Goal: Book appointment/travel/reservation

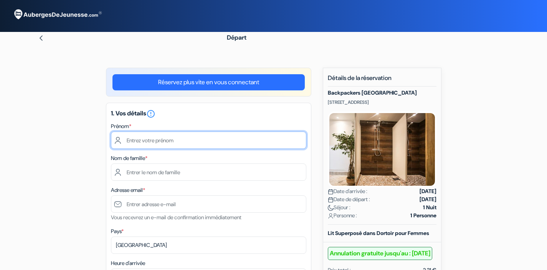
click at [188, 141] on input "text" at bounding box center [209, 139] width 196 height 17
type input "Mélisande"
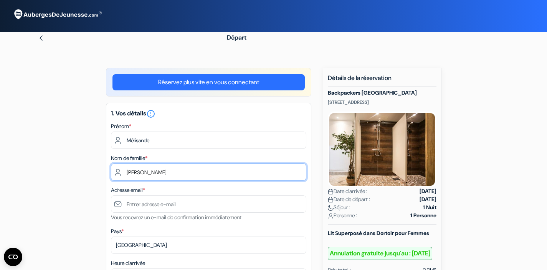
type input "BERNARD"
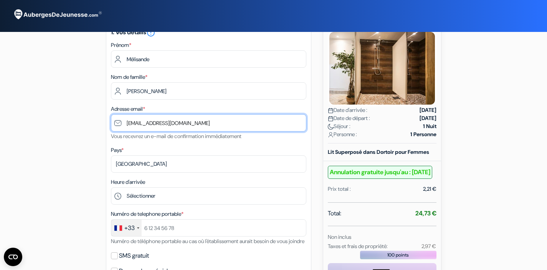
scroll to position [95, 0]
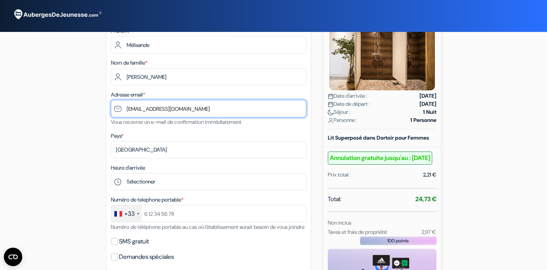
type input "[EMAIL_ADDRESS][DOMAIN_NAME]"
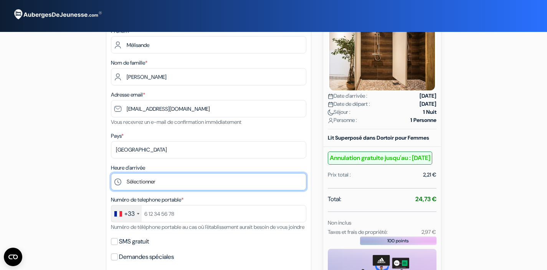
select select "21"
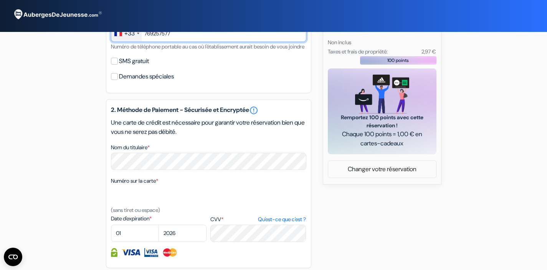
scroll to position [276, 0]
type input "769257577"
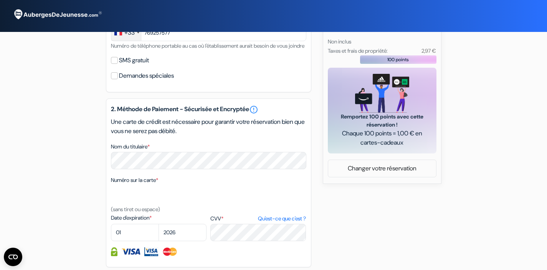
click at [113, 64] on input "SMS gratuit" at bounding box center [114, 60] width 7 height 7
checkbox input "true"
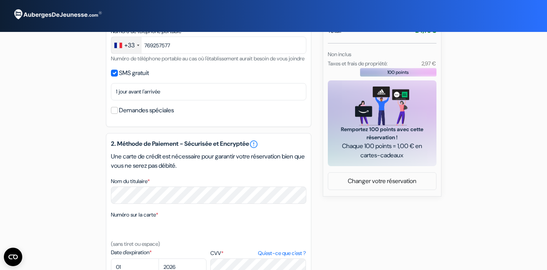
scroll to position [251, 0]
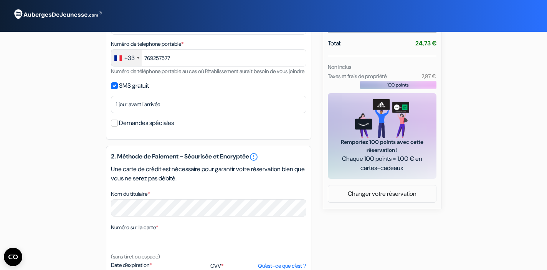
click at [113, 126] on input "Demandes spéciales" at bounding box center [114, 122] width 7 height 7
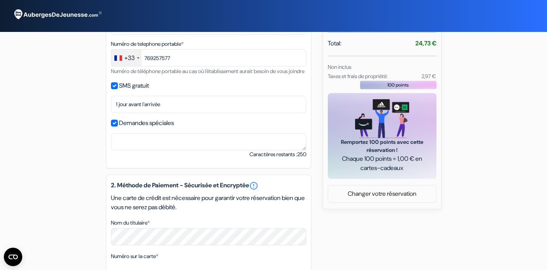
click at [113, 126] on input "Demandes spéciales" at bounding box center [114, 122] width 7 height 7
checkbox input "false"
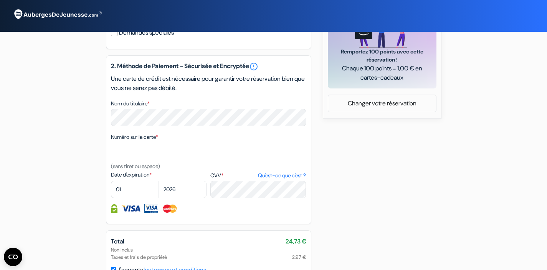
scroll to position [344, 0]
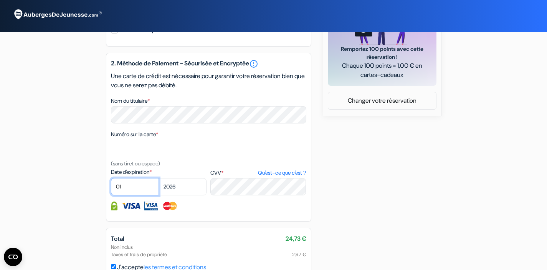
select select "10"
select select "2027"
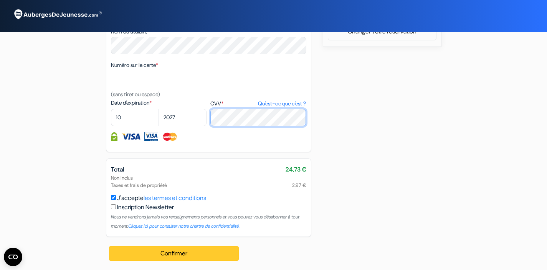
scroll to position [422, 0]
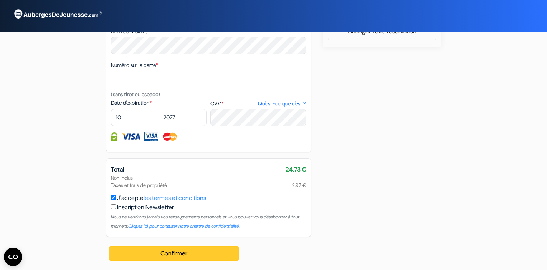
click at [191, 249] on button "Confirmer Loading..." at bounding box center [174, 253] width 130 height 15
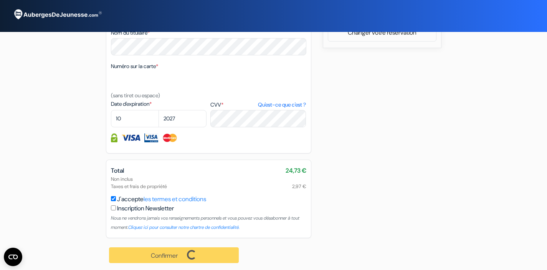
scroll to position [413, 0]
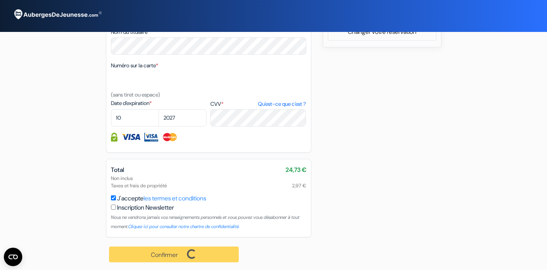
click at [182, 259] on div "Confirmer Loading... Traitement de la demande..." at bounding box center [174, 254] width 137 height 34
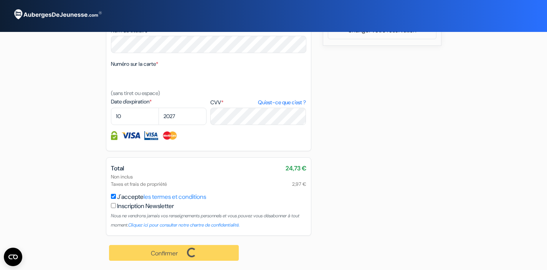
scroll to position [423, 0]
click at [113, 198] on input "J'accepte les termes et conditions" at bounding box center [113, 196] width 5 height 5
checkbox input "true"
click at [205, 247] on div "Confirmer Loading... Traitement de la demande..." at bounding box center [174, 252] width 137 height 34
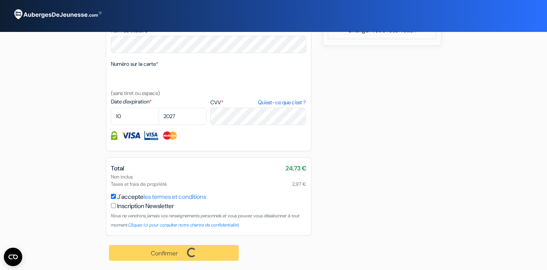
click at [174, 252] on div "Confirmer Loading... Traitement de la demande..." at bounding box center [174, 252] width 137 height 34
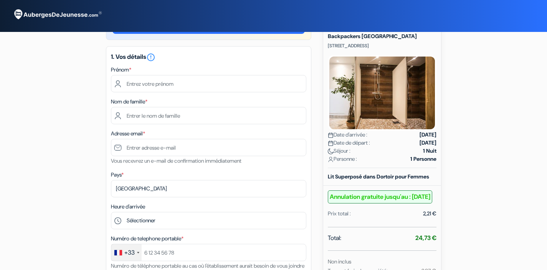
scroll to position [55, 0]
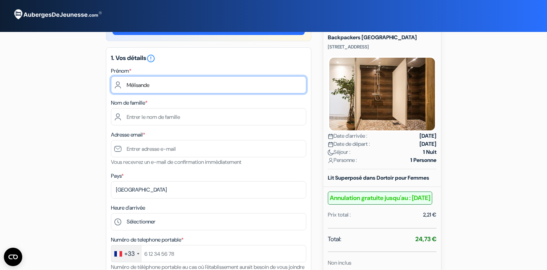
type input "Mélisande"
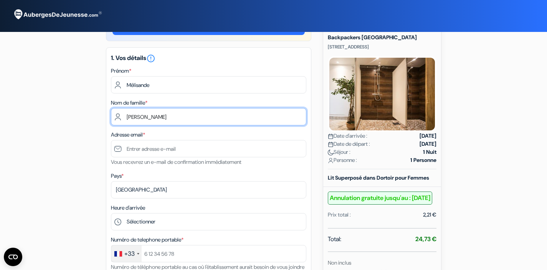
type input "BERNARD"
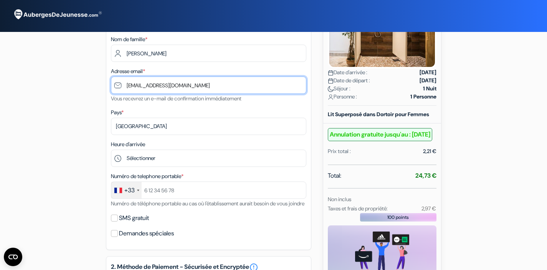
scroll to position [119, 0]
type input "melisandebernard7@gmail.com"
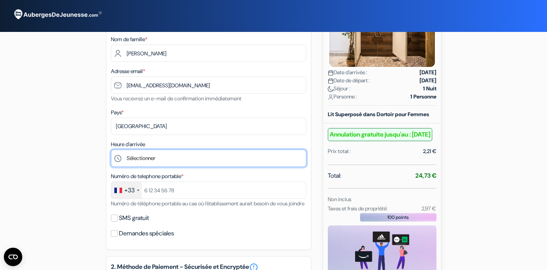
select select "21"
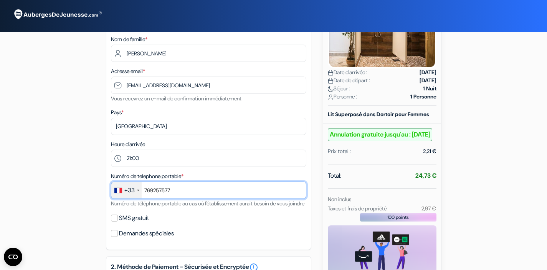
type input "769257577"
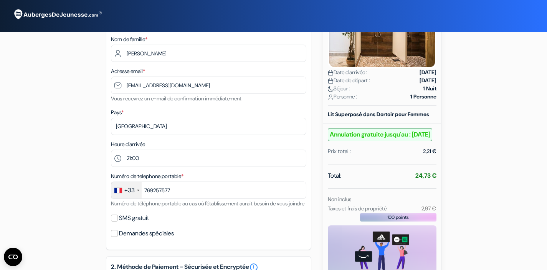
click at [115, 221] on input "SMS gratuit" at bounding box center [114, 217] width 7 height 7
checkbox input "true"
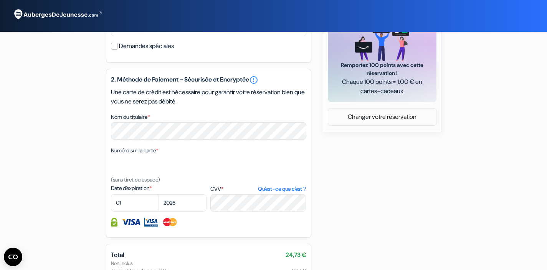
scroll to position [330, 0]
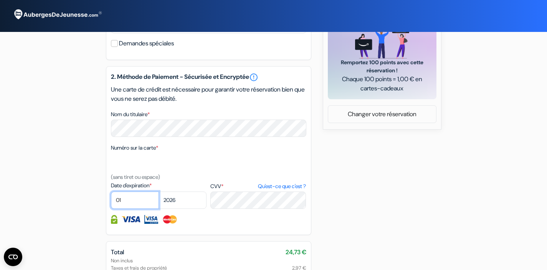
select select "10"
select select "2027"
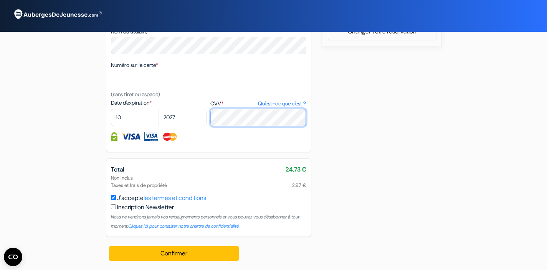
scroll to position [422, 0]
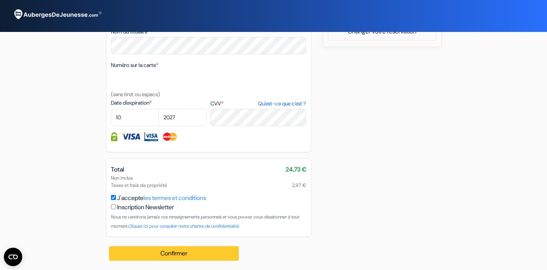
click at [181, 251] on button "Confirmer Loading..." at bounding box center [174, 253] width 130 height 15
click at [159, 252] on button "Confirmer Loading..." at bounding box center [174, 253] width 130 height 15
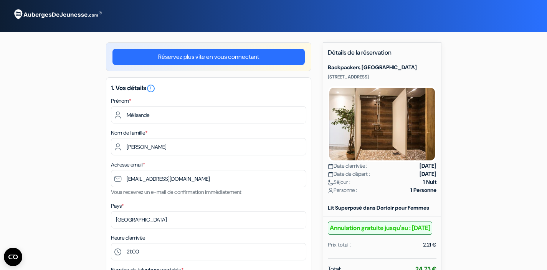
scroll to position [23, 0]
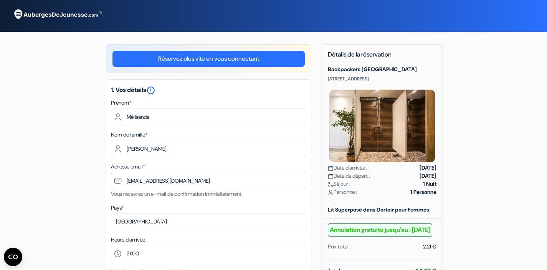
click at [156, 89] on icon "error_outline" at bounding box center [150, 90] width 9 height 9
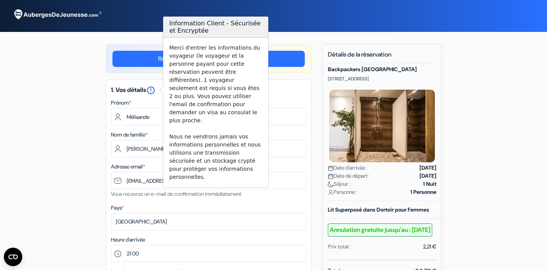
click at [156, 89] on icon "error_outline" at bounding box center [150, 90] width 9 height 9
click at [289, 98] on div "Prénom * Mélisande" at bounding box center [209, 111] width 196 height 27
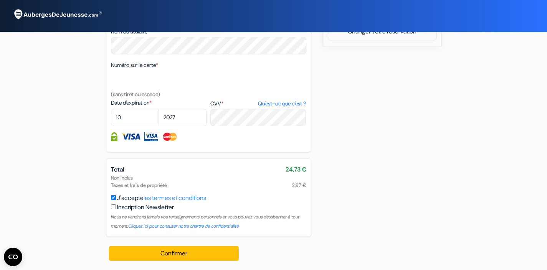
scroll to position [422, 0]
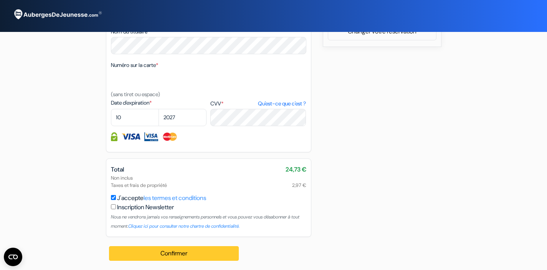
click at [165, 257] on button "Confirmer Loading..." at bounding box center [174, 253] width 130 height 15
click at [204, 252] on button "Confirmer Loading..." at bounding box center [174, 253] width 130 height 15
click at [180, 256] on button "Confirmer Loading..." at bounding box center [174, 253] width 130 height 15
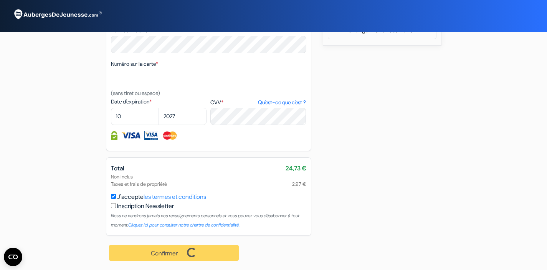
click at [180, 256] on div "Confirmer Loading... Traitement de la demande..." at bounding box center [174, 252] width 137 height 34
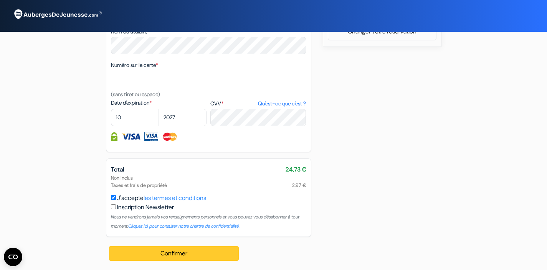
click at [186, 250] on button "Confirmer Loading..." at bounding box center [174, 253] width 130 height 15
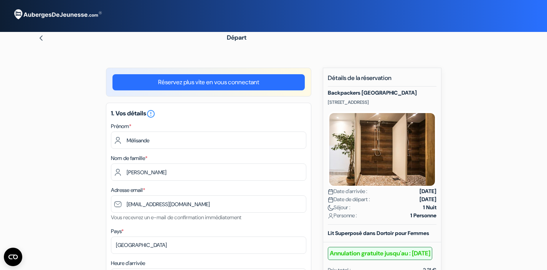
scroll to position [0, 0]
click at [250, 82] on link "Réservez plus vite en vous connectant" at bounding box center [209, 82] width 192 height 16
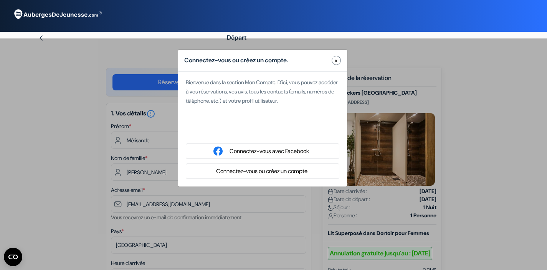
click at [333, 58] on button "x" at bounding box center [336, 60] width 9 height 9
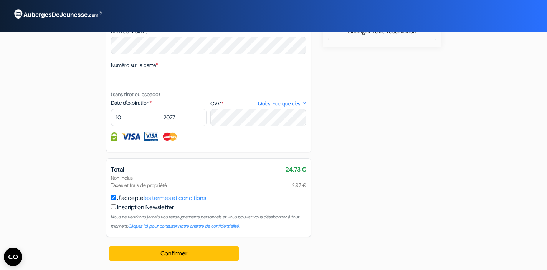
scroll to position [422, 0]
click at [114, 206] on input "checkbox" at bounding box center [113, 206] width 5 height 5
checkbox input "true"
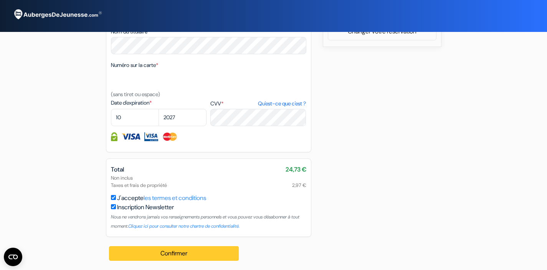
click at [142, 256] on button "Confirmer Loading..." at bounding box center [174, 253] width 130 height 15
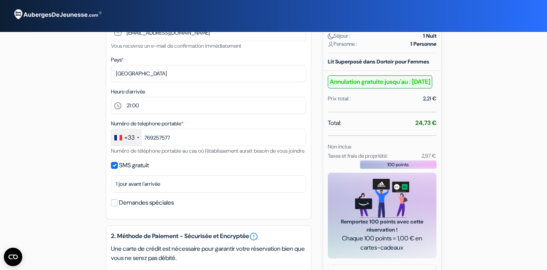
scroll to position [161, 0]
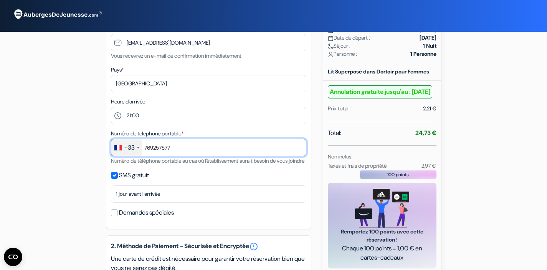
click at [147, 146] on input "769257577" at bounding box center [209, 147] width 196 height 17
click at [155, 147] on input "7 69257577" at bounding box center [209, 147] width 196 height 17
click at [164, 147] on input "7 69 257577" at bounding box center [209, 147] width 196 height 17
click at [171, 148] on input "7 69 25 7577" at bounding box center [209, 147] width 196 height 17
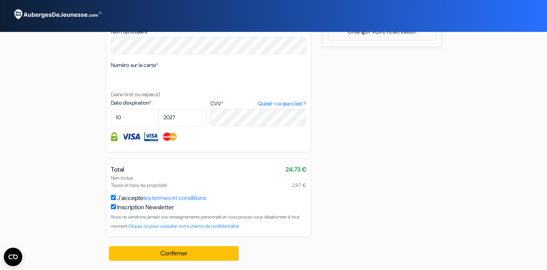
scroll to position [422, 0]
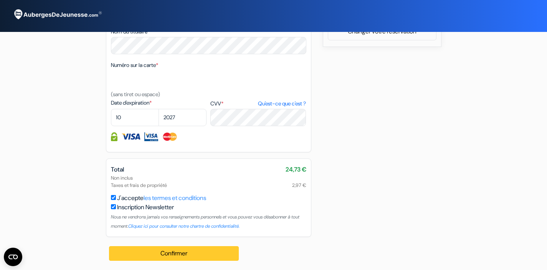
type input "7 69 25 75 77"
click at [185, 255] on button "Confirmer Loading..." at bounding box center [174, 253] width 130 height 15
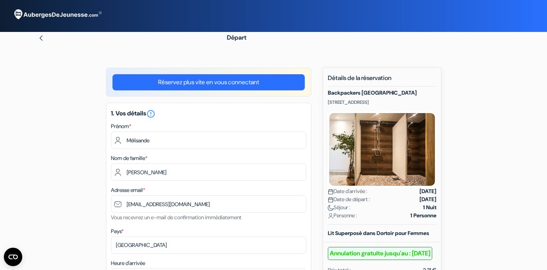
scroll to position [0, 0]
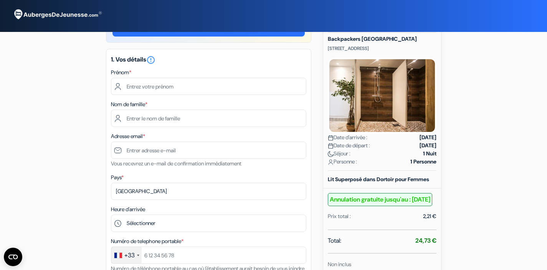
scroll to position [55, 0]
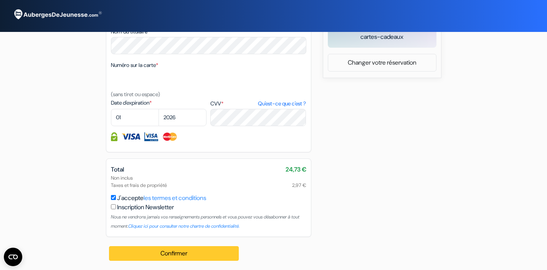
type input "Mélisande"
click at [179, 249] on button "Confirmer Loading..." at bounding box center [174, 253] width 130 height 15
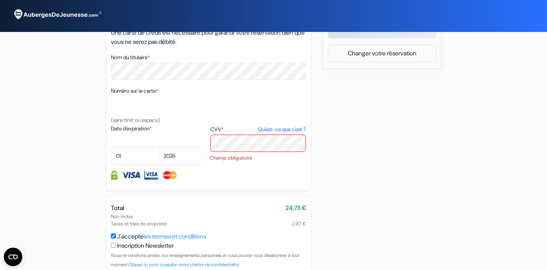
scroll to position [37, 0]
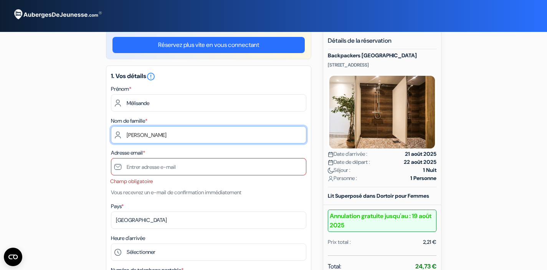
type input "[PERSON_NAME]"
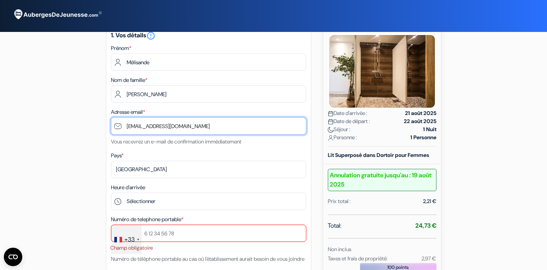
scroll to position [91, 0]
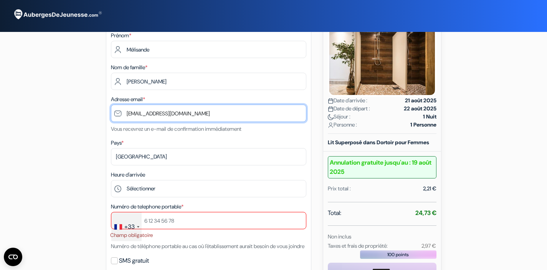
type input "[EMAIL_ADDRESS][DOMAIN_NAME]"
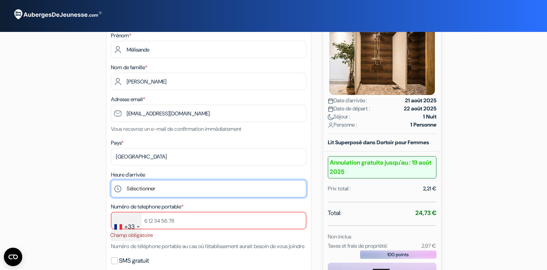
select select "21"
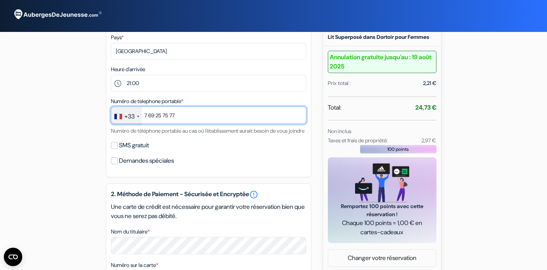
scroll to position [196, 0]
type input "7 69 25 75 77"
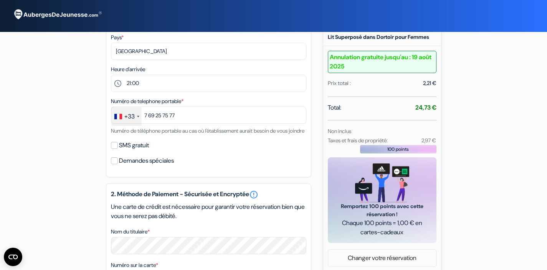
click at [114, 149] on input "SMS gratuit" at bounding box center [114, 145] width 7 height 7
checkbox input "true"
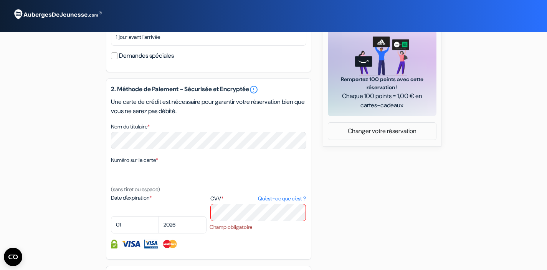
scroll to position [324, 0]
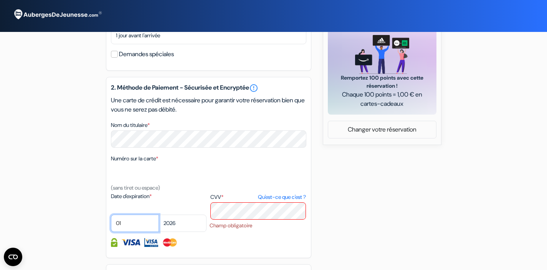
select select "10"
select select "2027"
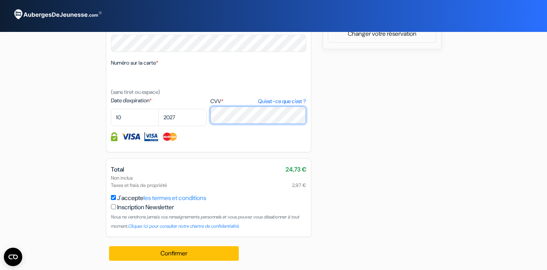
scroll to position [429, 0]
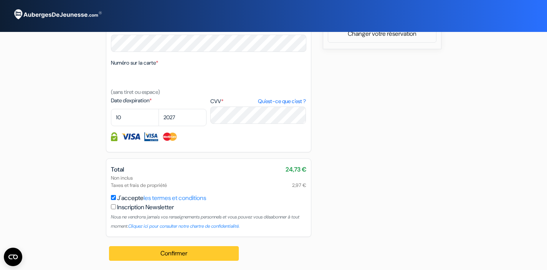
click at [162, 249] on button "Confirmer Loading..." at bounding box center [174, 253] width 130 height 15
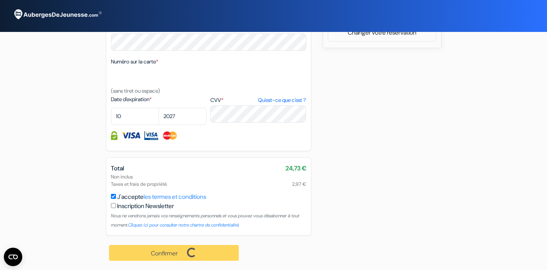
click at [162, 250] on div "Confirmer Loading... Traitement de la demande..." at bounding box center [174, 252] width 137 height 34
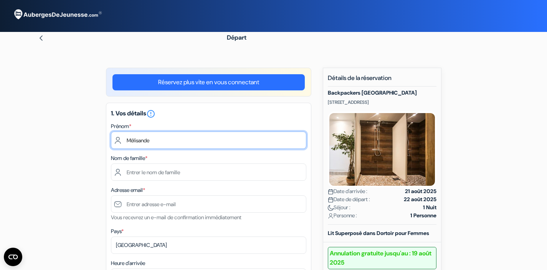
type input "Mélisande"
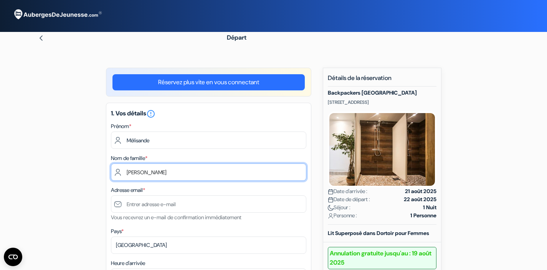
type input "[PERSON_NAME]"
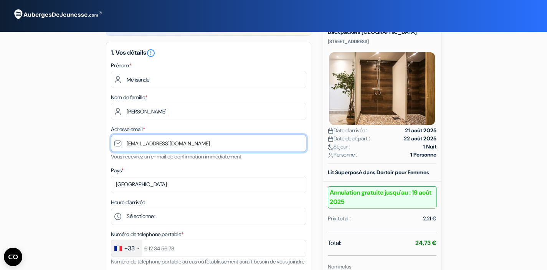
scroll to position [65, 0]
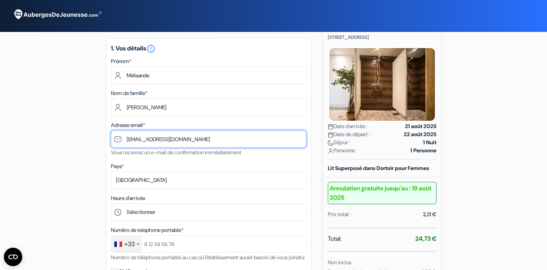
type input "[EMAIL_ADDRESS][DOMAIN_NAME]"
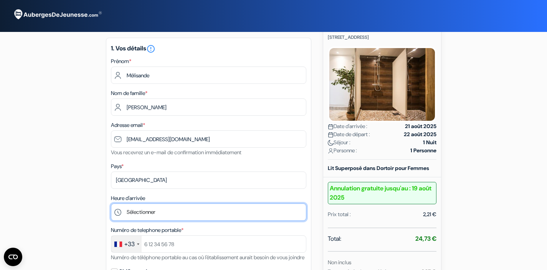
select select "21"
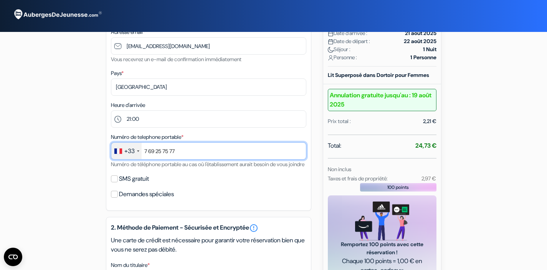
scroll to position [158, 0]
type input "7 69 25 75 77"
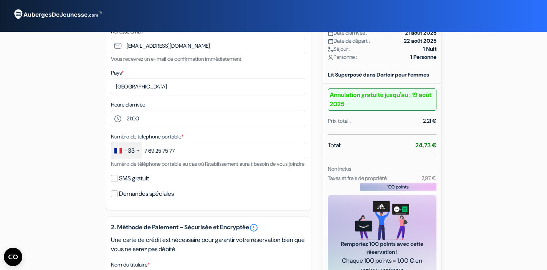
click at [116, 182] on input "SMS gratuit" at bounding box center [114, 178] width 7 height 7
checkbox input "true"
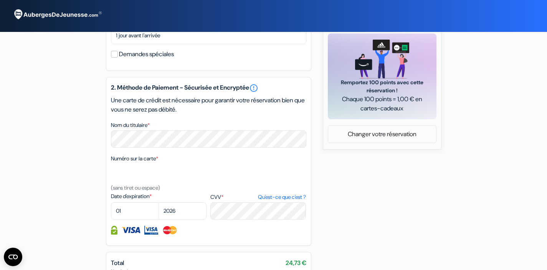
scroll to position [320, 0]
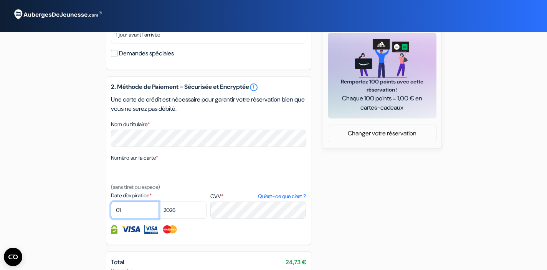
select select "10"
select select "2027"
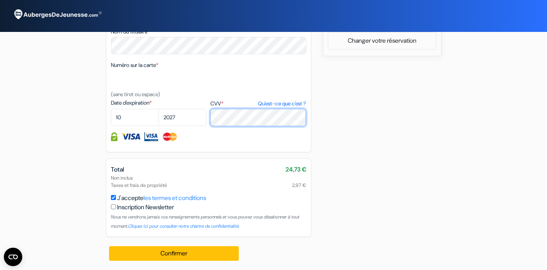
scroll to position [422, 0]
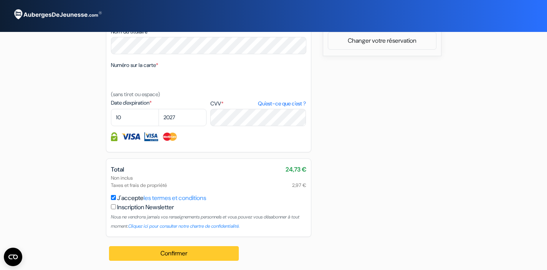
click at [184, 249] on button "Confirmer Loading..." at bounding box center [174, 253] width 130 height 15
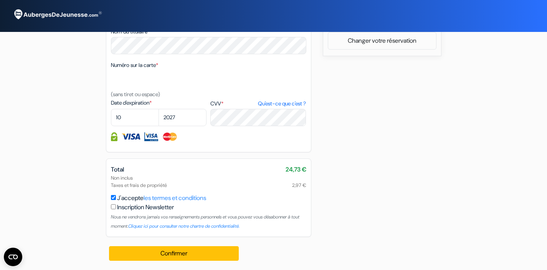
click at [193, 249] on button "Confirmer Loading..." at bounding box center [174, 253] width 130 height 15
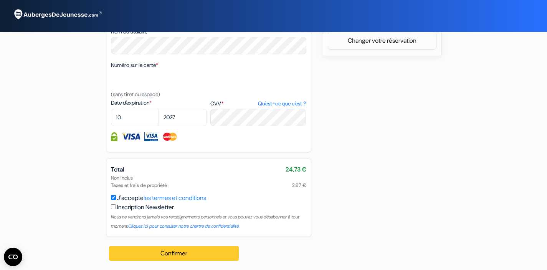
click at [163, 251] on button "Confirmer Loading..." at bounding box center [174, 253] width 130 height 15
click at [177, 252] on button "Confirmer Loading..." at bounding box center [174, 253] width 130 height 15
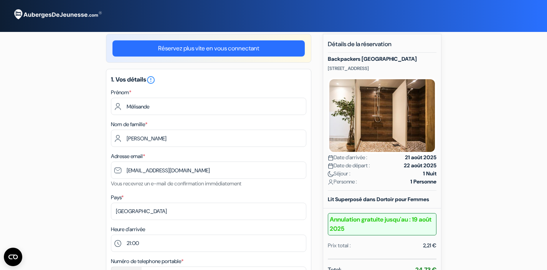
scroll to position [33, 0]
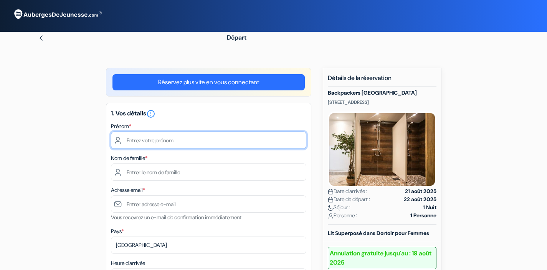
click at [144, 138] on input "text" at bounding box center [209, 139] width 196 height 17
type input "Mélisande"
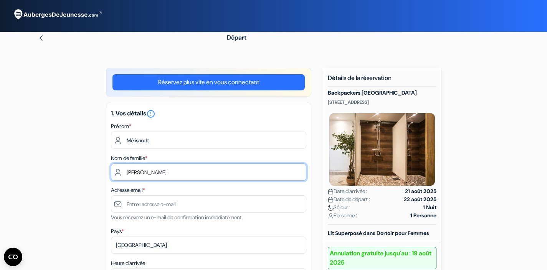
type input "[PERSON_NAME]"
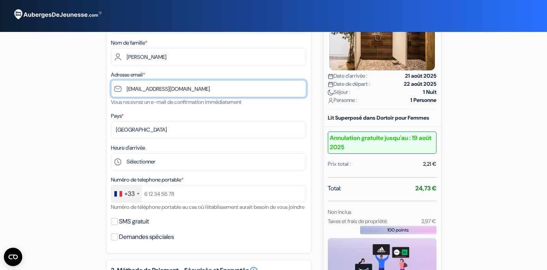
scroll to position [130, 0]
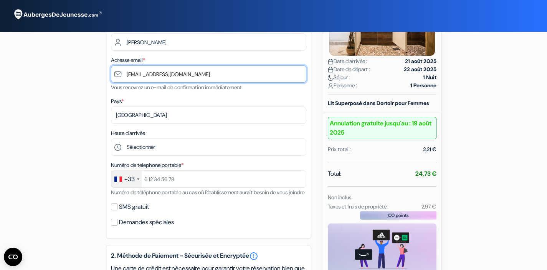
type input "[EMAIL_ADDRESS][DOMAIN_NAME]"
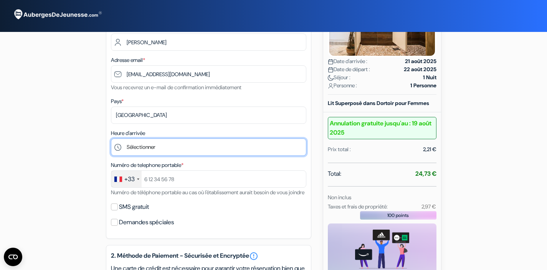
select select "21"
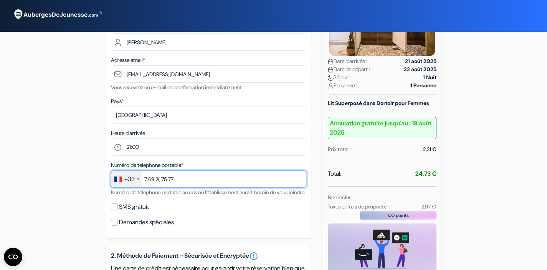
click at [162, 177] on input "7 69 2( 75 77" at bounding box center [209, 178] width 196 height 17
type input "7 69 25 75 77"
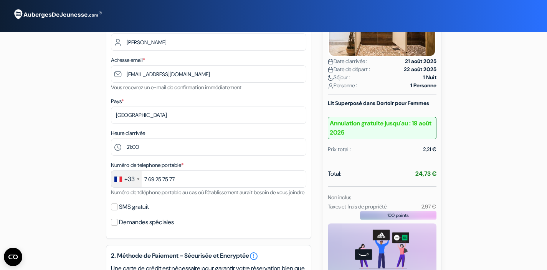
click at [115, 210] on input "SMS gratuit" at bounding box center [114, 206] width 7 height 7
checkbox input "true"
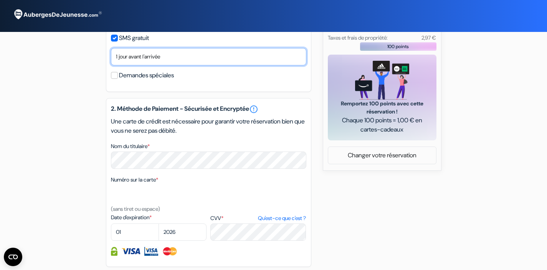
scroll to position [299, 0]
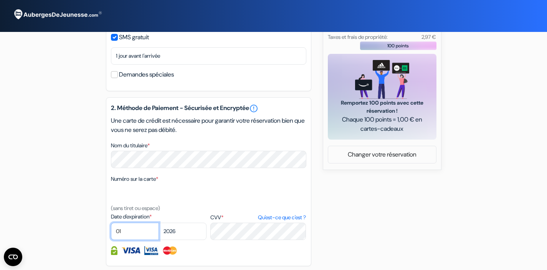
select select "11"
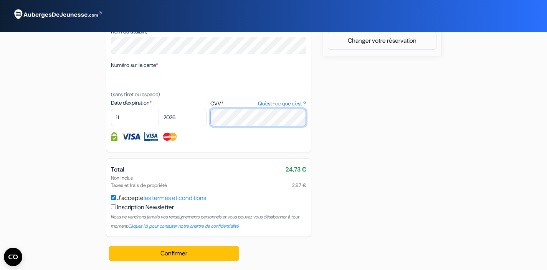
scroll to position [422, 0]
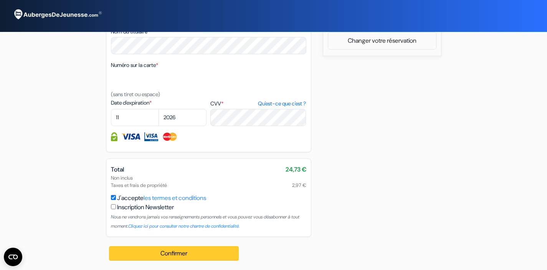
click at [188, 252] on button "Confirmer Loading..." at bounding box center [174, 253] width 130 height 15
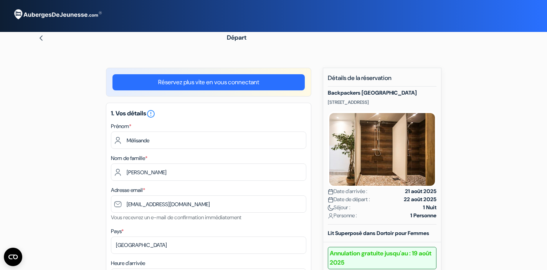
scroll to position [0, 0]
